Goal: Task Accomplishment & Management: Manage account settings

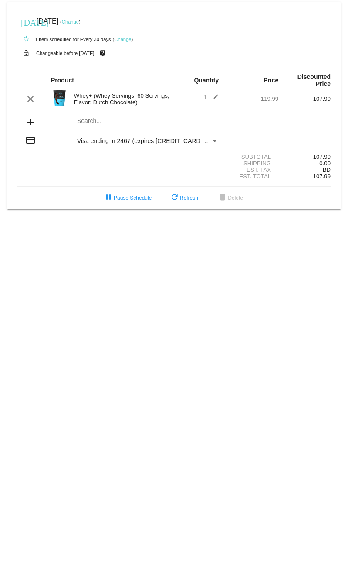
click at [80, 26] on div "[DATE] [DATE] ( Change )" at bounding box center [174, 21] width 314 height 17
click at [79, 20] on link "Change" at bounding box center [70, 21] width 17 height 5
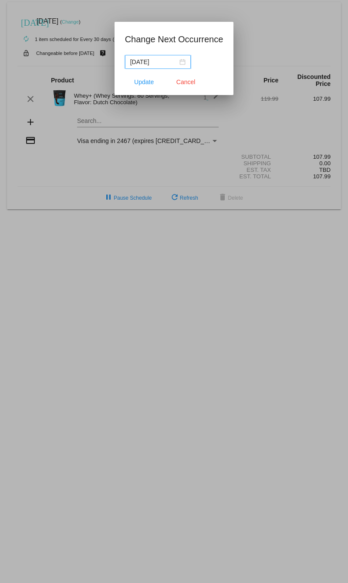
click at [185, 60] on div "[DATE]" at bounding box center [174, 62] width 99 height 14
click at [169, 60] on input "[DATE]" at bounding box center [154, 62] width 48 height 10
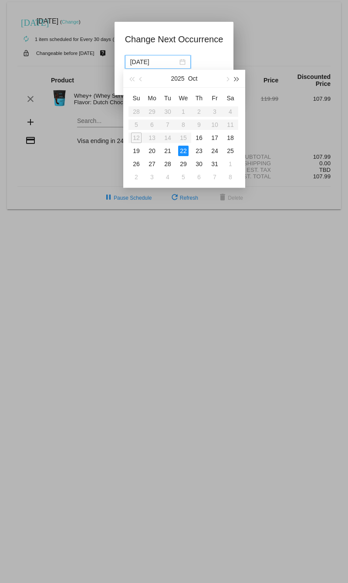
click at [239, 81] on button "button" at bounding box center [237, 78] width 10 height 17
click at [130, 80] on span "button" at bounding box center [132, 79] width 4 height 4
click at [228, 78] on span "button" at bounding box center [227, 79] width 4 height 4
click at [137, 162] on div "23" at bounding box center [136, 164] width 10 height 10
type input "[DATE]"
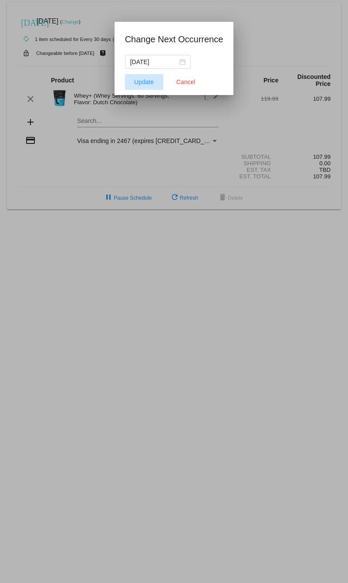
click at [142, 85] on span "Update" at bounding box center [144, 81] width 20 height 7
